Goal: Download file/media

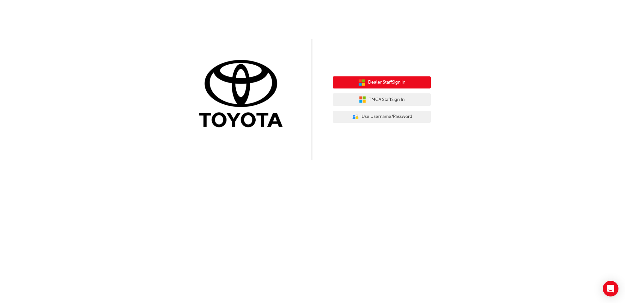
click at [387, 82] on span "Dealer Staff Sign In" at bounding box center [386, 83] width 37 height 8
